Goal: Task Accomplishment & Management: Use online tool/utility

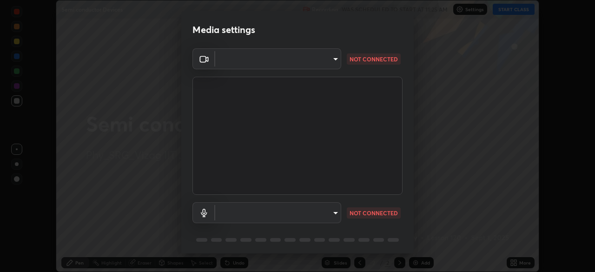
scroll to position [33, 0]
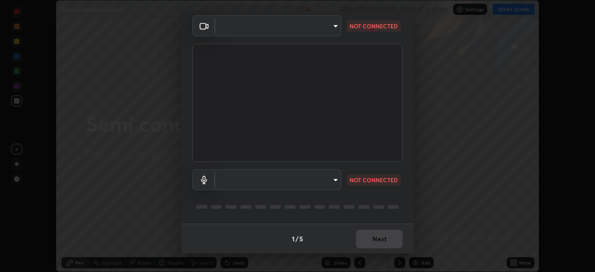
type input "4fdf81076a601c9f7b889e8f549ef0418a998f6cca3d813ed913ca18274bc6a1"
type input "default"
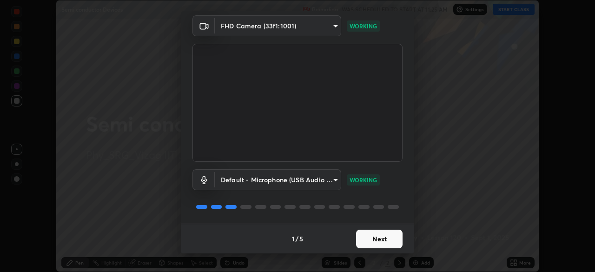
click at [384, 240] on button "Next" at bounding box center [379, 239] width 47 height 19
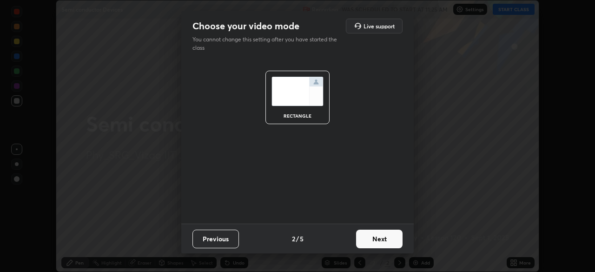
click at [380, 241] on button "Next" at bounding box center [379, 239] width 47 height 19
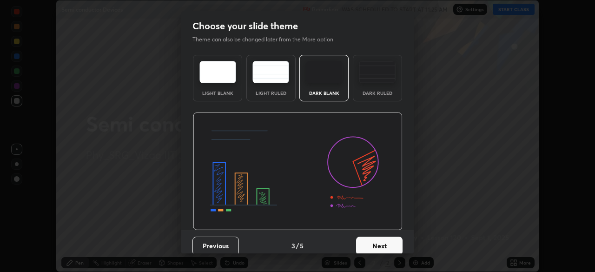
click at [380, 245] on button "Next" at bounding box center [379, 246] width 47 height 19
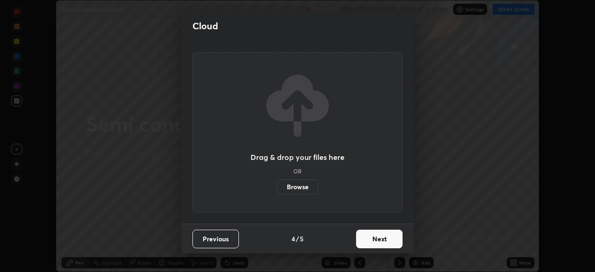
click at [381, 243] on button "Next" at bounding box center [379, 239] width 47 height 19
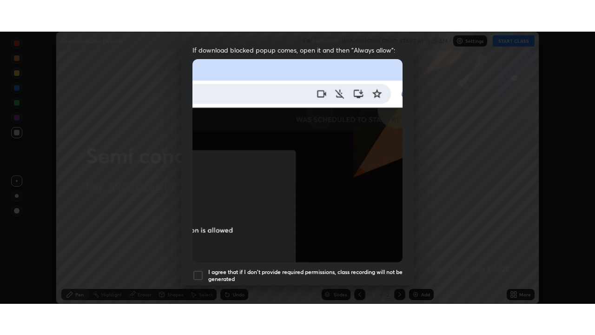
scroll to position [223, 0]
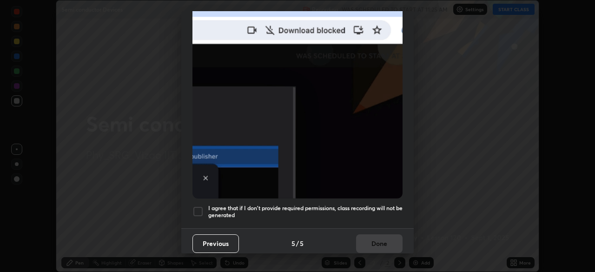
click at [201, 207] on div at bounding box center [198, 211] width 11 height 11
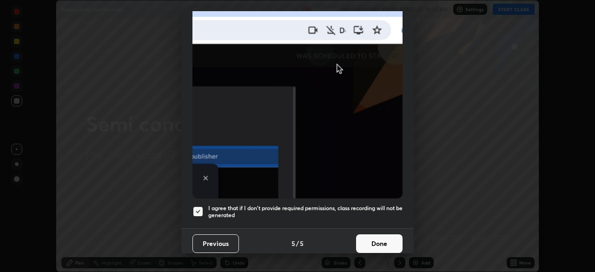
click at [377, 242] on button "Done" at bounding box center [379, 243] width 47 height 19
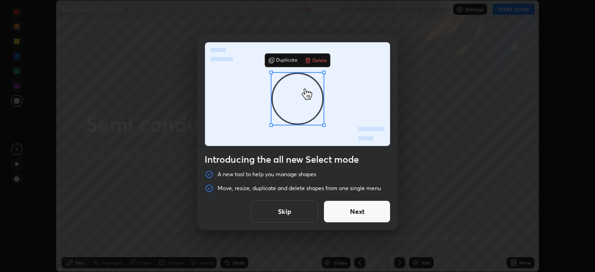
click at [376, 215] on button "Next" at bounding box center [357, 211] width 67 height 22
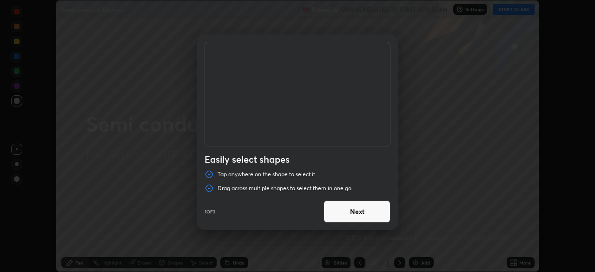
click at [371, 215] on button "Next" at bounding box center [357, 211] width 67 height 22
click at [368, 214] on button "Next" at bounding box center [357, 211] width 67 height 22
click at [367, 213] on button "Done" at bounding box center [357, 211] width 67 height 22
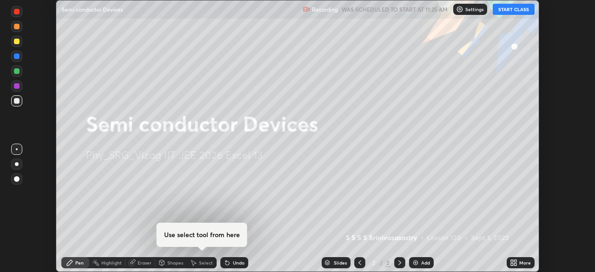
click at [515, 11] on button "START CLASS" at bounding box center [514, 9] width 42 height 11
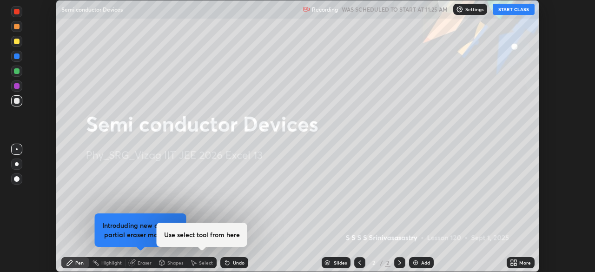
click at [511, 11] on button "START CLASS" at bounding box center [514, 9] width 42 height 11
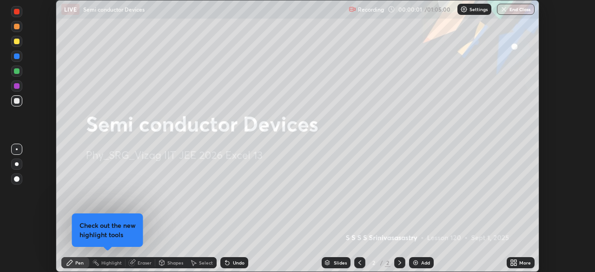
click at [517, 264] on icon at bounding box center [515, 264] width 2 height 2
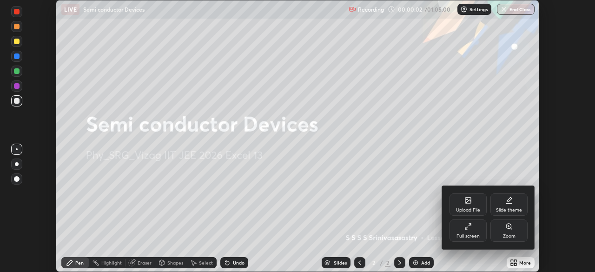
click at [465, 232] on div "Full screen" at bounding box center [468, 231] width 37 height 22
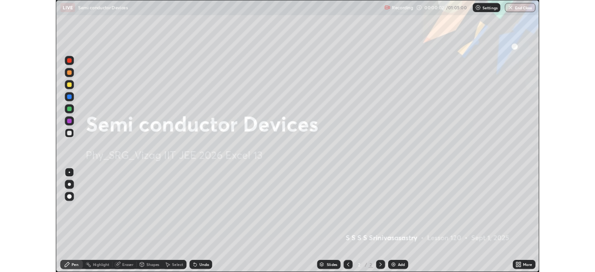
scroll to position [335, 595]
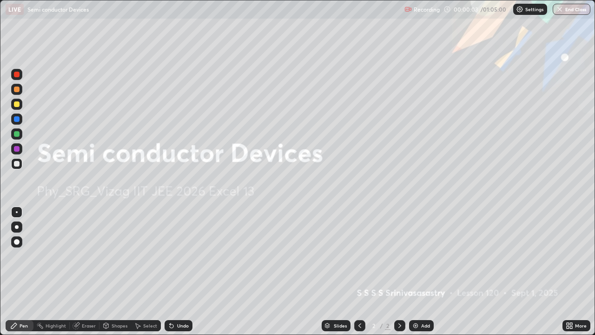
click at [570, 272] on icon at bounding box center [571, 324] width 2 height 2
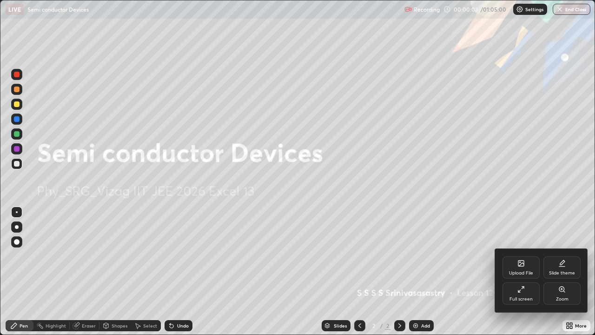
click at [557, 269] on div "Slide theme" at bounding box center [562, 267] width 37 height 22
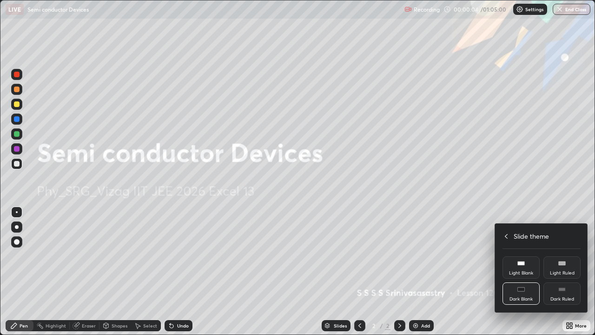
click at [564, 272] on div "Dark Ruled" at bounding box center [563, 299] width 24 height 5
click at [572, 272] on div at bounding box center [297, 167] width 595 height 335
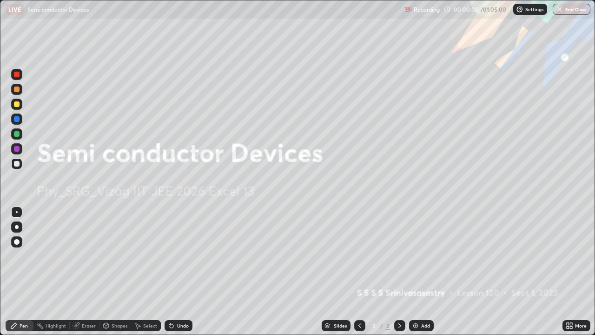
click at [417, 272] on img at bounding box center [415, 325] width 7 height 7
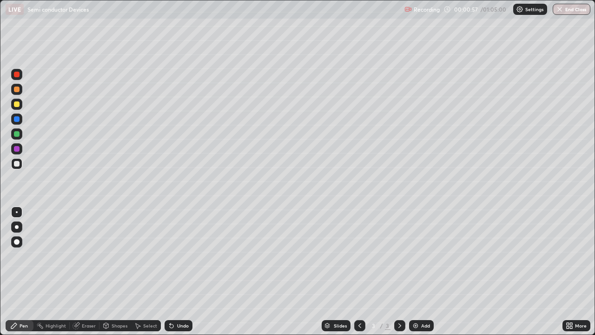
click at [17, 242] on div at bounding box center [17, 242] width 6 height 6
click at [18, 164] on div at bounding box center [17, 164] width 6 height 6
click at [114, 272] on div "Shapes" at bounding box center [116, 325] width 32 height 11
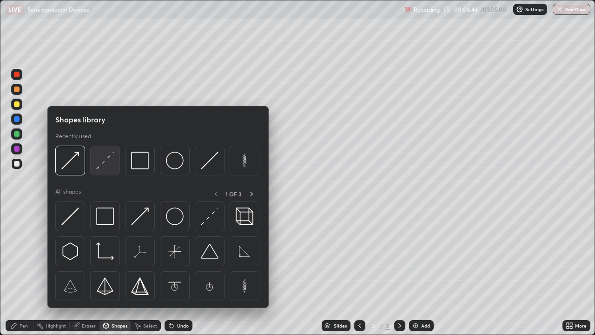
click at [109, 165] on img at bounding box center [105, 161] width 18 height 18
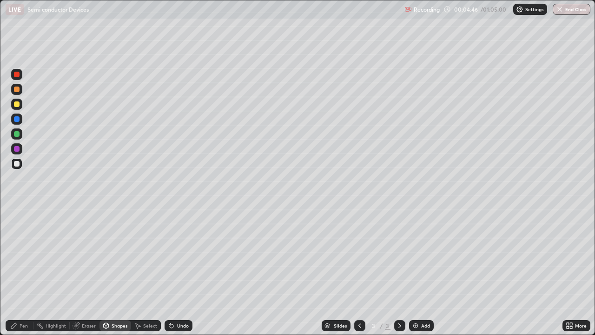
click at [24, 272] on div "Pen" at bounding box center [24, 325] width 8 height 5
click at [120, 272] on div "Shapes" at bounding box center [120, 325] width 16 height 5
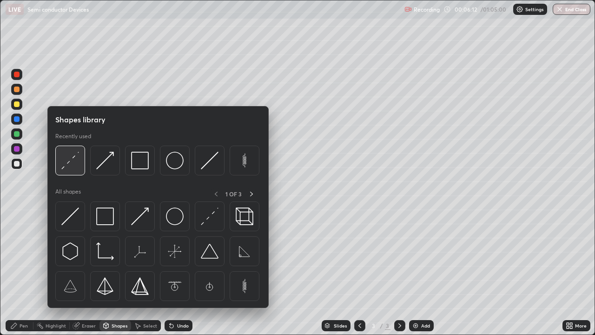
click at [76, 165] on img at bounding box center [70, 161] width 18 height 18
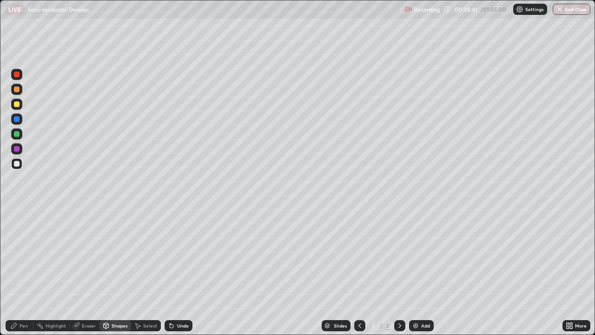
click at [174, 272] on div "Undo" at bounding box center [179, 325] width 28 height 11
click at [173, 272] on icon at bounding box center [171, 325] width 7 height 7
click at [22, 272] on div "Pen" at bounding box center [24, 325] width 8 height 5
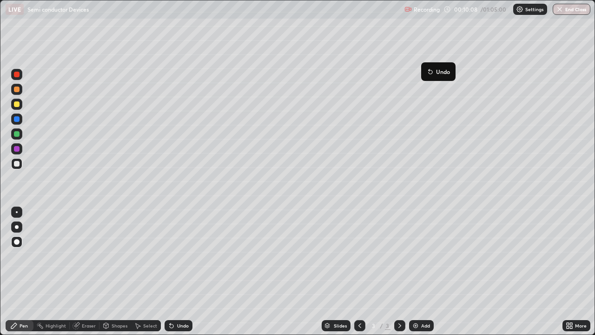
click at [431, 66] on button "Undo" at bounding box center [438, 71] width 27 height 11
click at [420, 272] on div "Add" at bounding box center [421, 325] width 25 height 11
click at [22, 272] on div "Pen" at bounding box center [24, 325] width 8 height 5
click at [417, 272] on img at bounding box center [415, 325] width 7 height 7
click at [179, 272] on div "Undo" at bounding box center [179, 325] width 28 height 11
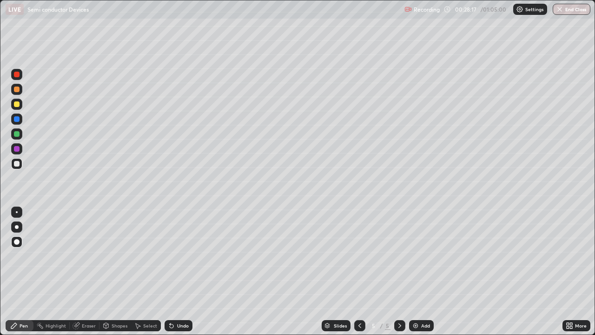
click at [179, 272] on div "Undo" at bounding box center [183, 325] width 12 height 5
click at [182, 272] on div "Undo" at bounding box center [183, 325] width 12 height 5
click at [420, 272] on div "Add" at bounding box center [421, 325] width 25 height 11
click at [116, 272] on div "Shapes" at bounding box center [116, 325] width 32 height 11
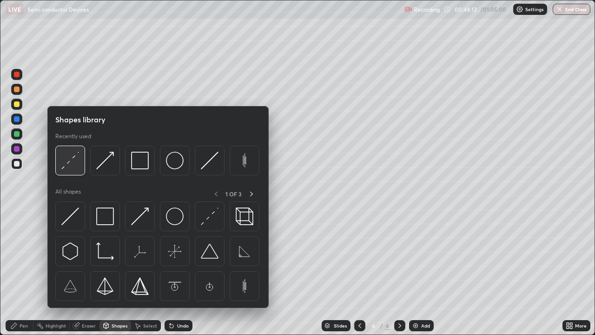
click at [77, 163] on img at bounding box center [70, 161] width 18 height 18
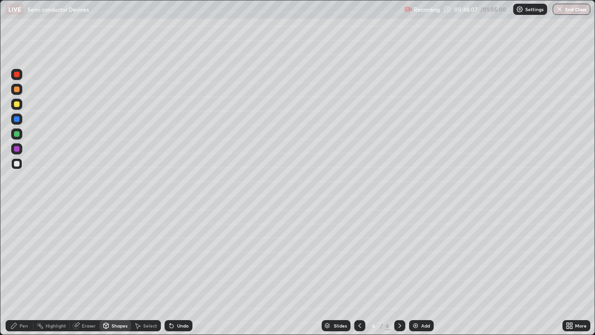
click at [20, 272] on div "Pen" at bounding box center [24, 325] width 8 height 5
click at [417, 272] on img at bounding box center [415, 325] width 7 height 7
click at [174, 272] on icon at bounding box center [171, 325] width 7 height 7
click at [170, 272] on icon at bounding box center [172, 326] width 4 height 4
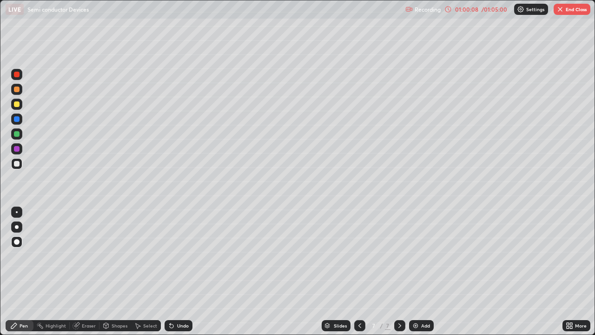
click at [87, 272] on div "Eraser" at bounding box center [89, 325] width 14 height 5
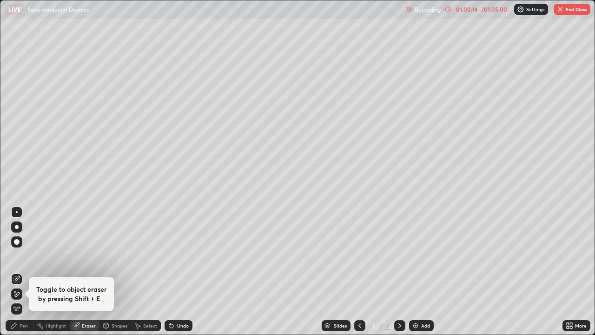
click at [22, 272] on div "Pen" at bounding box center [24, 325] width 8 height 5
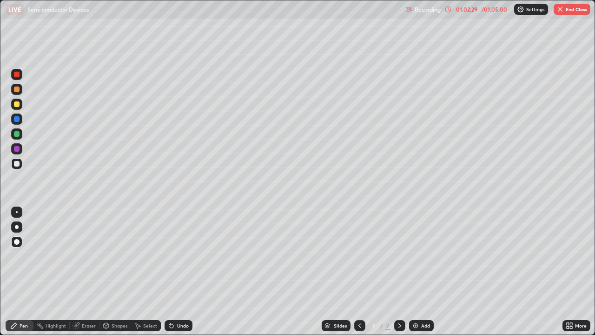
click at [571, 10] on button "End Class" at bounding box center [572, 9] width 37 height 11
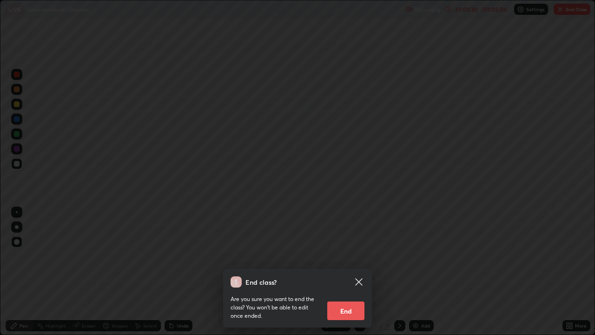
click at [348, 272] on button "End" at bounding box center [345, 310] width 37 height 19
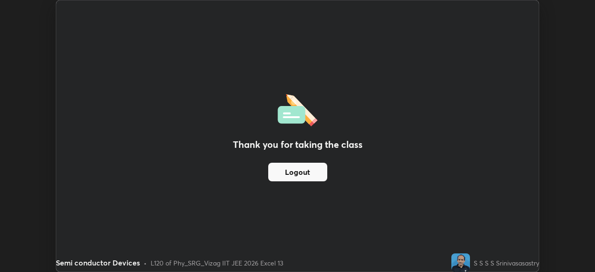
scroll to position [46240, 45917]
click at [379, 148] on div "Thank you for taking the class Logout" at bounding box center [297, 135] width 483 height 271
